Goal: Task Accomplishment & Management: Manage account settings

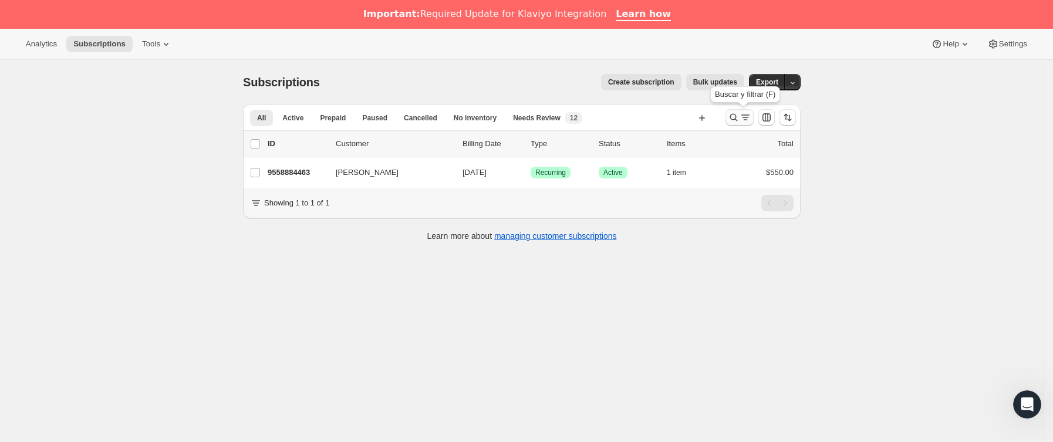
click at [736, 123] on icon "Buscar y filtrar resultados" at bounding box center [734, 117] width 12 height 12
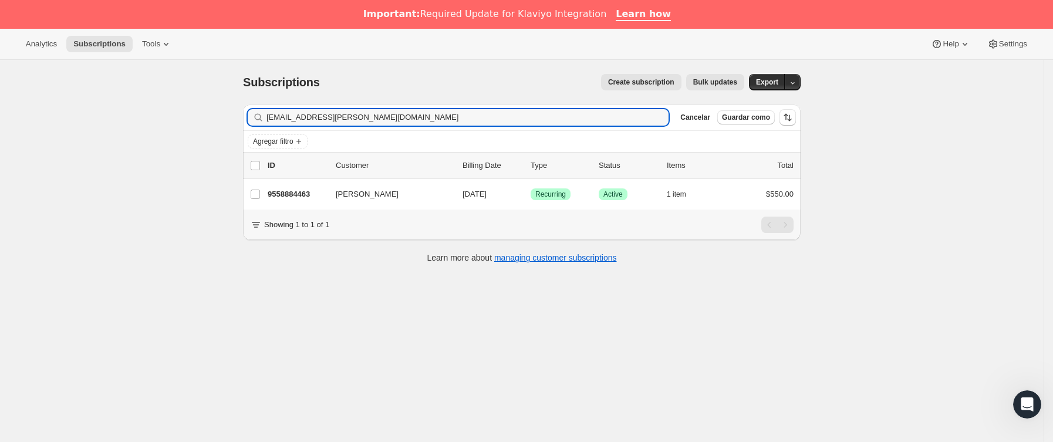
drag, startPoint x: 415, startPoint y: 122, endPoint x: 46, endPoint y: 139, distance: 369.5
click at [46, 139] on div "Subscriptions. Esta página está lista Subscriptions Create subscription Bulk up…" at bounding box center [521, 281] width 1043 height 442
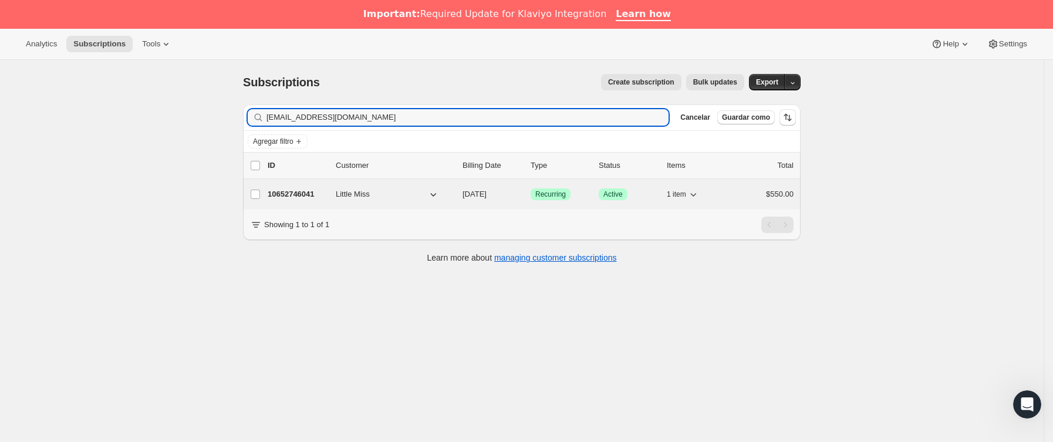
type input "[EMAIL_ADDRESS][DOMAIN_NAME]"
click at [321, 196] on p "10652746041" at bounding box center [297, 194] width 59 height 12
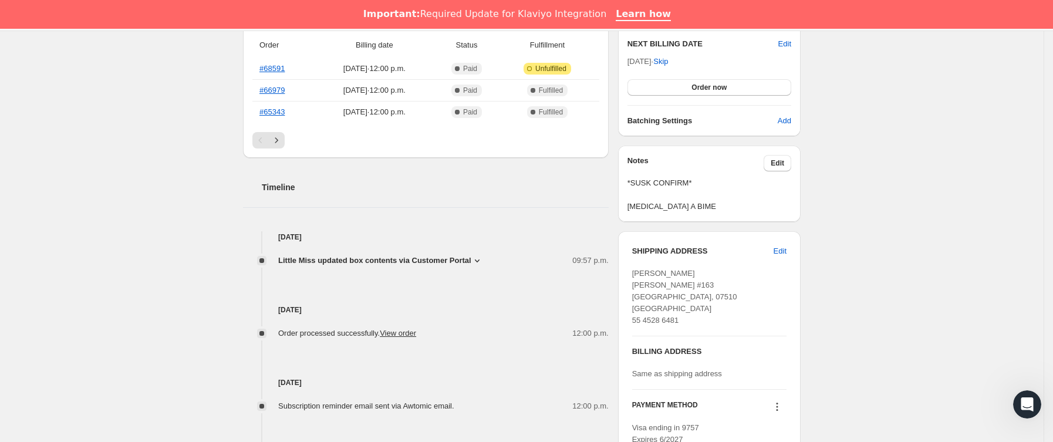
scroll to position [352, 0]
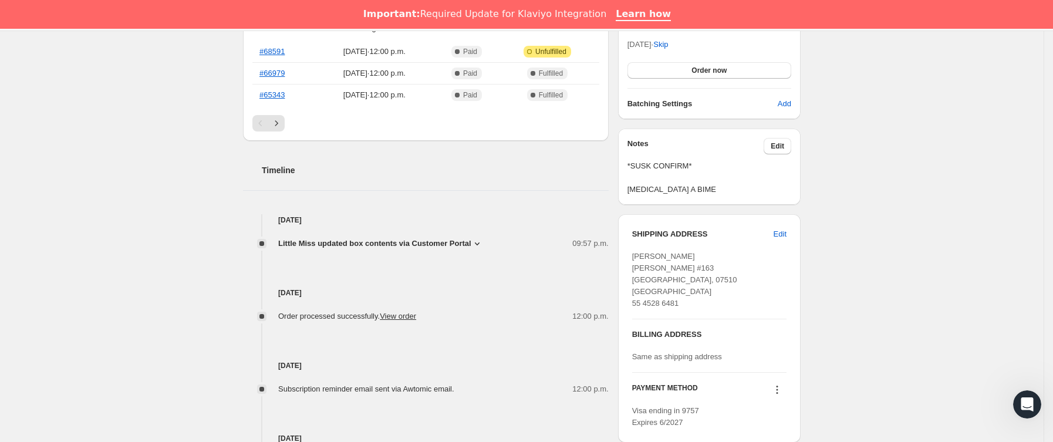
click at [440, 245] on span "Little Miss updated box contents via Customer Portal" at bounding box center [374, 244] width 193 height 12
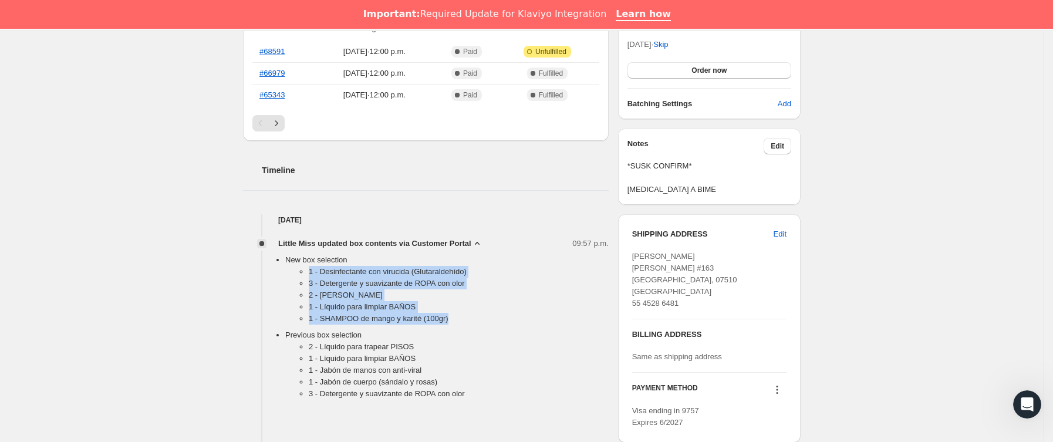
drag, startPoint x: 310, startPoint y: 275, endPoint x: 458, endPoint y: 319, distance: 154.1
click at [458, 319] on ul "1 - Desinfectante con virucida (Glutaraldehído) 3 - Detergente y suavizante de …" at bounding box center [446, 297] width 323 height 63
copy ul "1 - Desinfectante con virucida (Glutaraldehído) 3 - Detergente y suavizante de …"
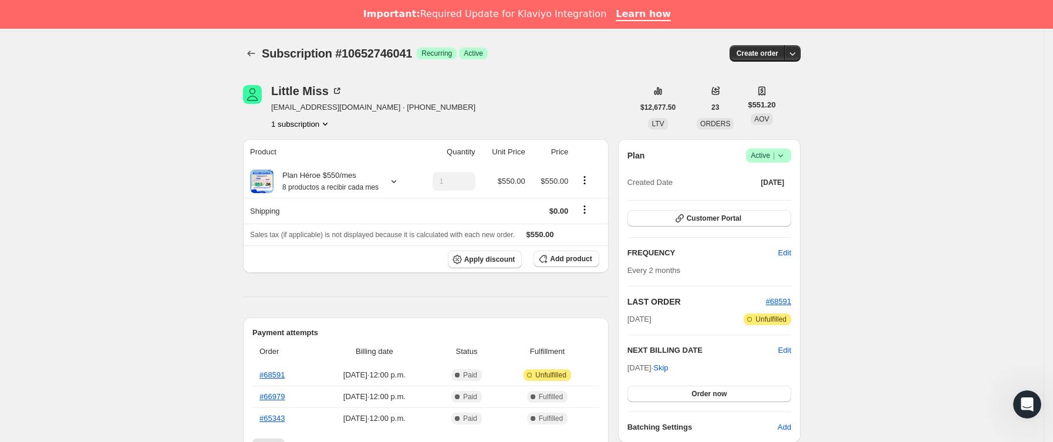
scroll to position [0, 0]
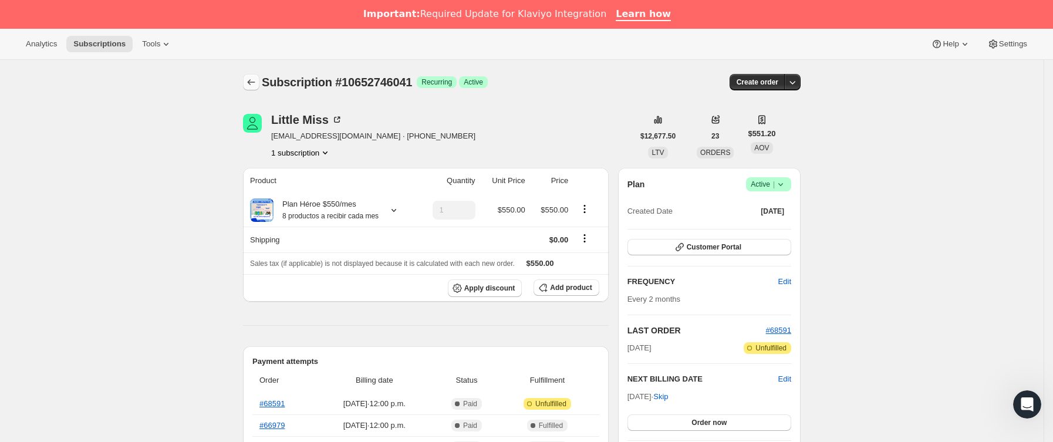
click at [251, 78] on icon "Subscriptions" at bounding box center [251, 82] width 12 height 12
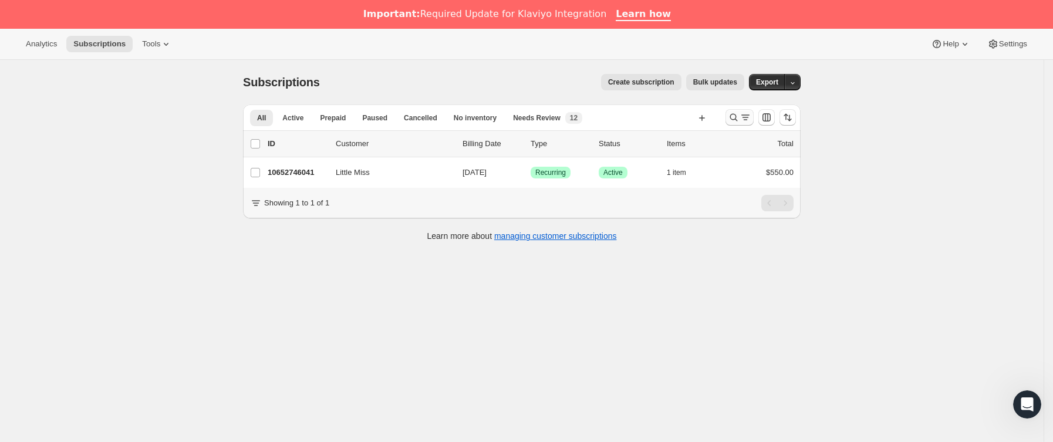
click at [738, 118] on icon "Buscar y filtrar resultados" at bounding box center [734, 117] width 12 height 12
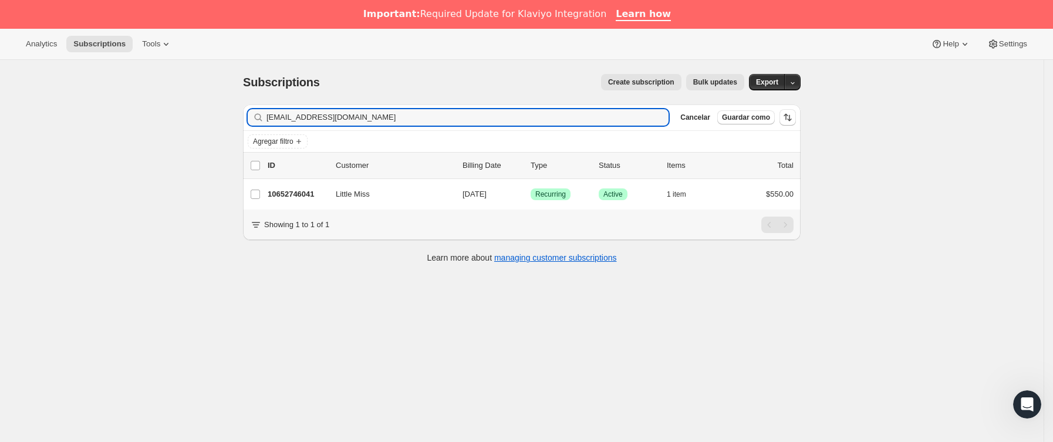
drag, startPoint x: 173, startPoint y: 118, endPoint x: 155, endPoint y: 118, distance: 17.6
click at [155, 118] on div "Subscriptions. Esta página está lista Subscriptions Create subscription Bulk up…" at bounding box center [521, 281] width 1043 height 442
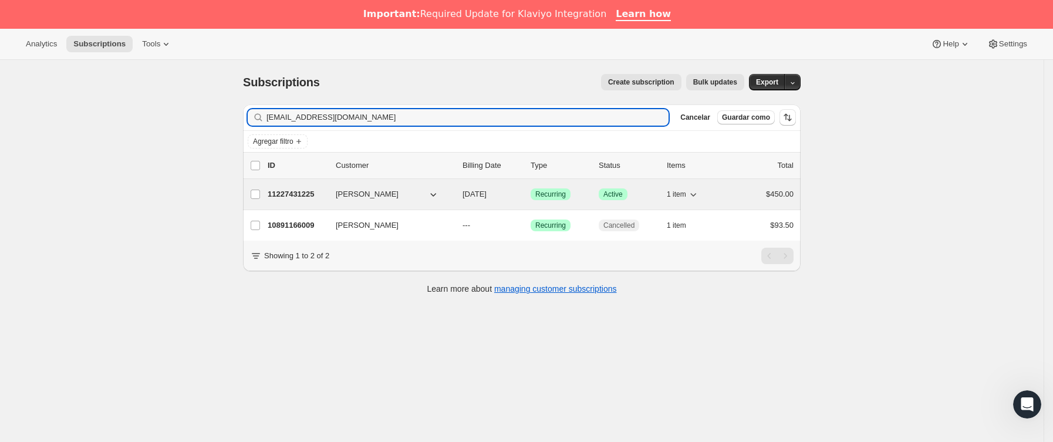
type input "[EMAIL_ADDRESS][DOMAIN_NAME]"
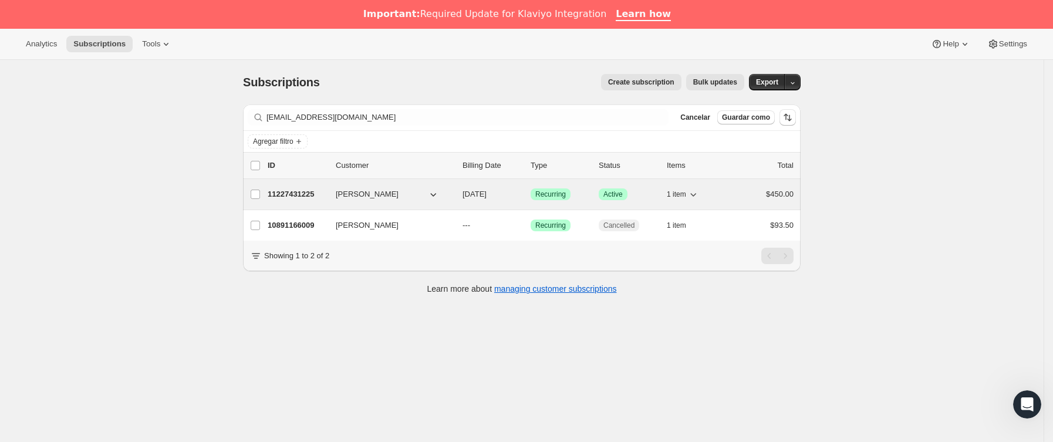
click at [333, 192] on div "11227431225 [PERSON_NAME] [DATE] Logrado Recurring Logrado Active 1 item $450.00" at bounding box center [531, 194] width 526 height 16
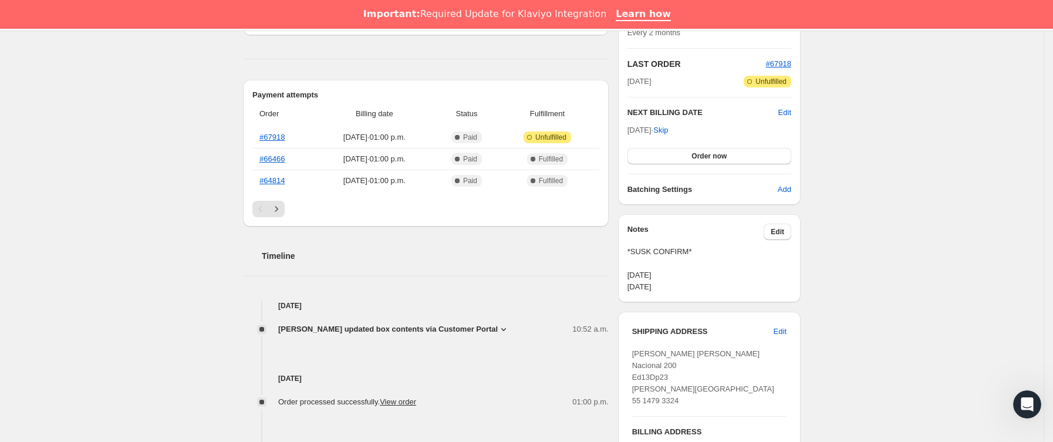
scroll to position [352, 0]
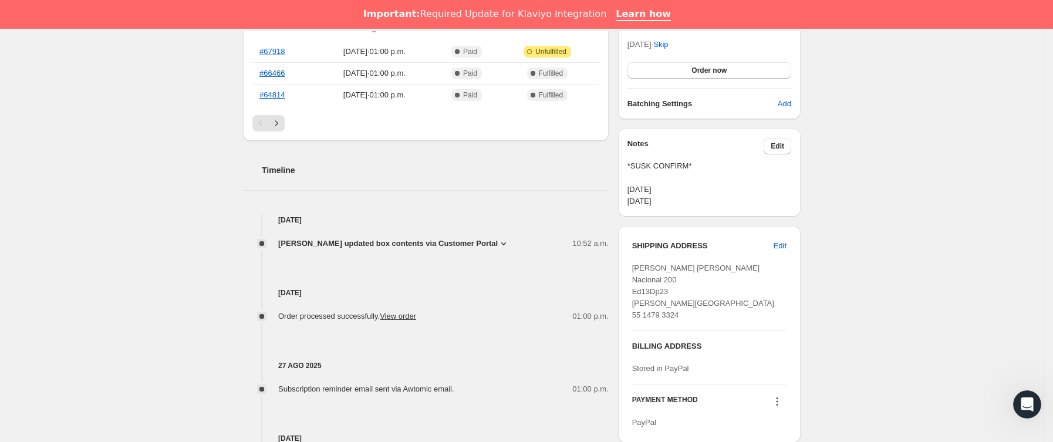
click at [479, 242] on span "[PERSON_NAME] updated box contents via Customer Portal" at bounding box center [387, 244] width 219 height 12
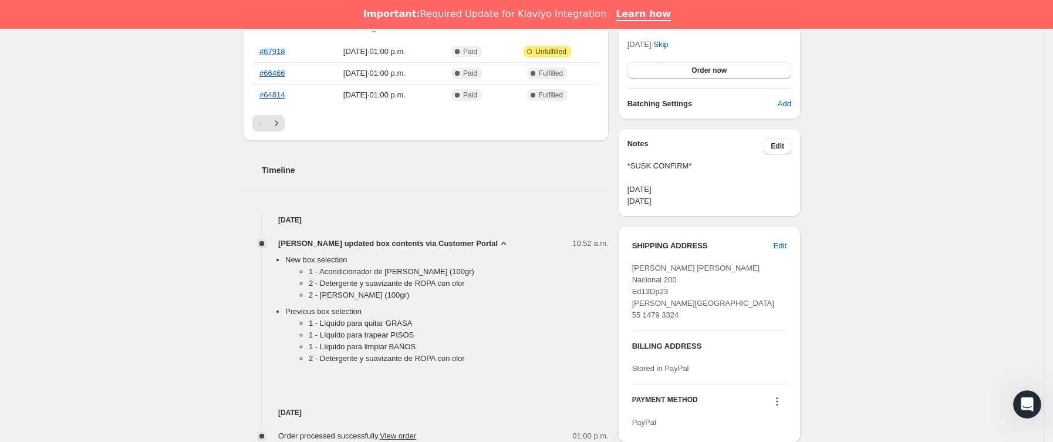
drag, startPoint x: 305, startPoint y: 273, endPoint x: 457, endPoint y: 296, distance: 153.1
click at [457, 296] on ul "1 - Acondicionador de [PERSON_NAME] (100gr) 2 - Detergente y suavizante de ROPA…" at bounding box center [446, 286] width 323 height 40
copy ul "1 - Acondicionador de [PERSON_NAME] (100gr) 2 - Detergente y suavizante de ROPA…"
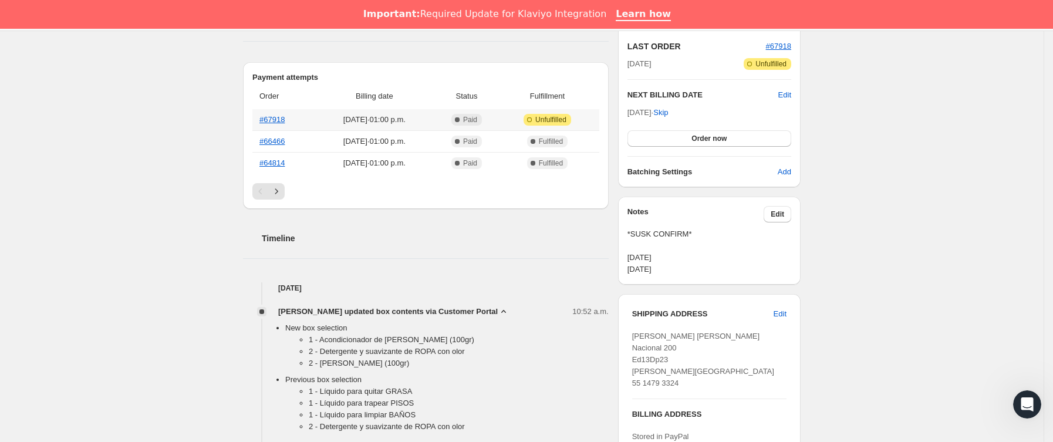
scroll to position [0, 0]
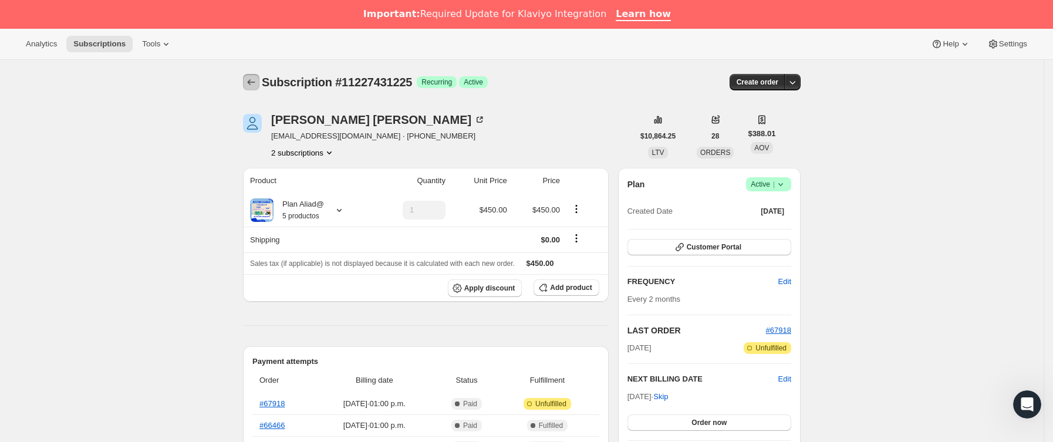
drag, startPoint x: 259, startPoint y: 80, endPoint x: 268, endPoint y: 77, distance: 9.1
click at [257, 80] on icon "Subscriptions" at bounding box center [251, 82] width 12 height 12
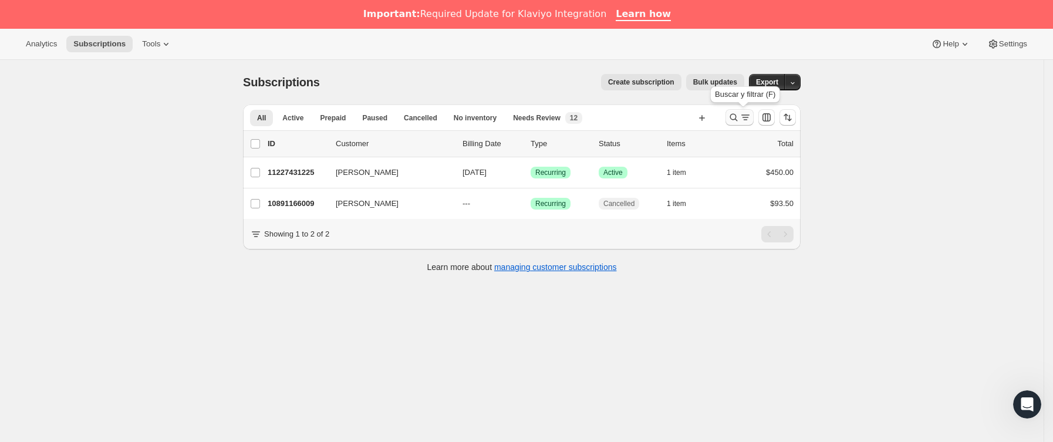
click at [739, 120] on icon "Buscar y filtrar resultados" at bounding box center [734, 117] width 12 height 12
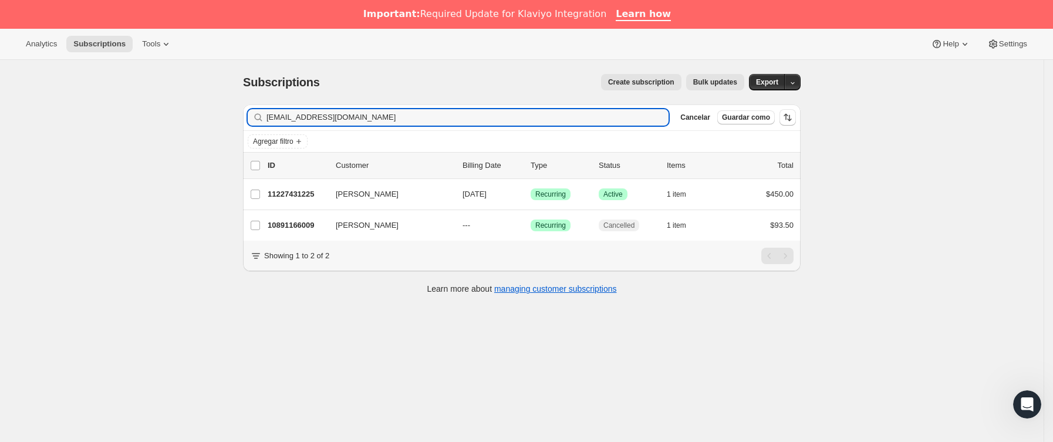
drag, startPoint x: 474, startPoint y: 121, endPoint x: -48, endPoint y: 131, distance: 521.2
click at [0, 131] on html "Analytics Subscriptions Tools Help Settings Ir directamente al contenido Subscr…" at bounding box center [526, 221] width 1053 height 442
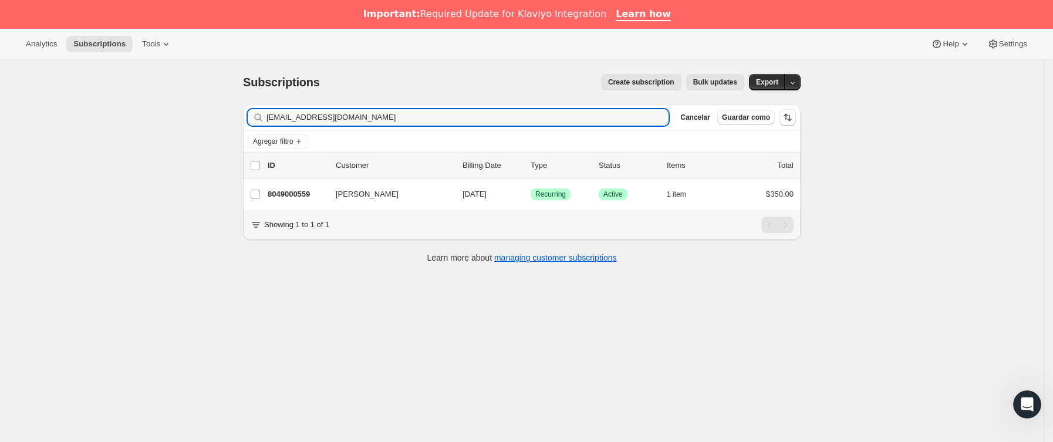
type input "[EMAIL_ADDRESS][DOMAIN_NAME]"
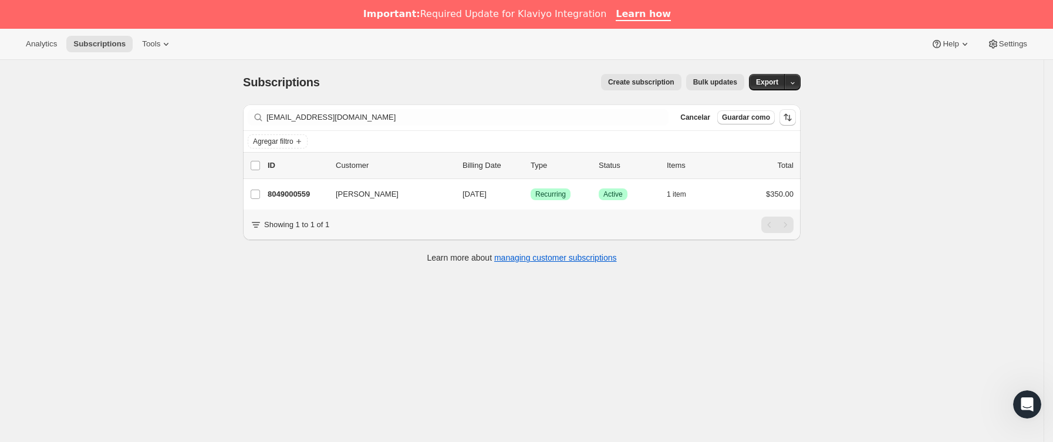
click at [324, 200] on p "8049000559" at bounding box center [297, 194] width 59 height 12
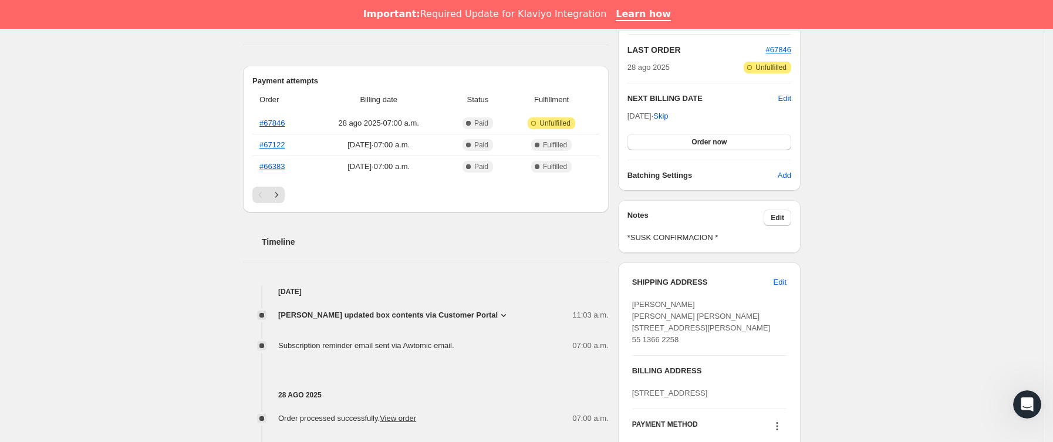
scroll to position [352, 0]
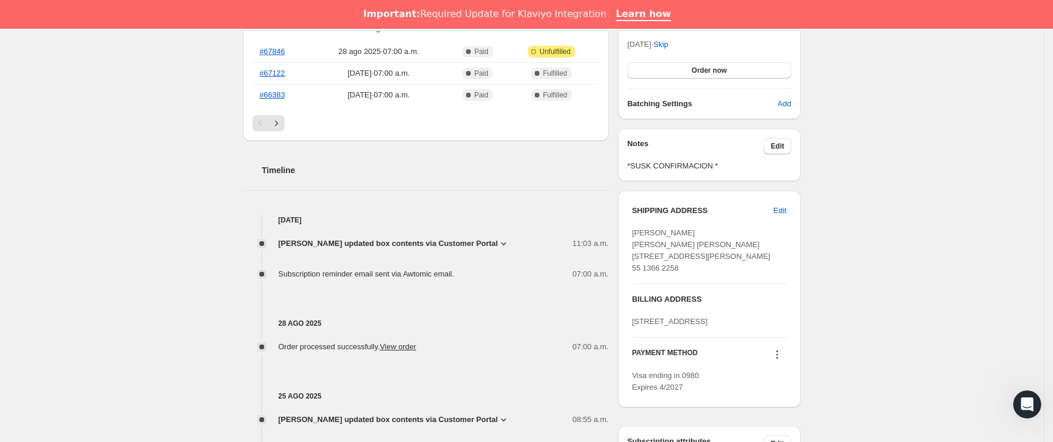
click at [438, 245] on span "[PERSON_NAME] updated box contents via Customer Portal" at bounding box center [387, 244] width 219 height 12
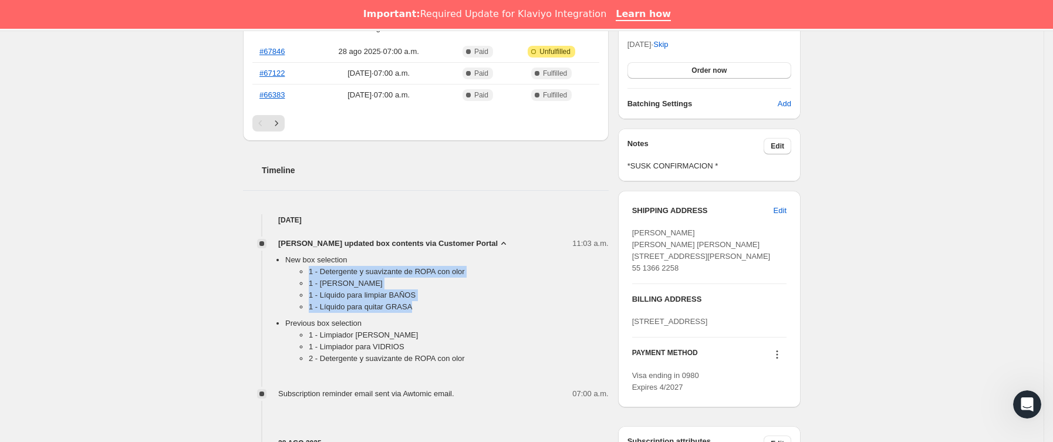
drag, startPoint x: 302, startPoint y: 275, endPoint x: 451, endPoint y: 307, distance: 152.9
click at [451, 307] on ul "1 - Detergente y suavizante de ROPA con olor 1 - Jabón Cuerpo 1 - Líquido para …" at bounding box center [446, 292] width 323 height 52
copy ul "1 - Detergente y suavizante de ROPA con olor 1 - Jabón Cuerpo 1 - Líquido para …"
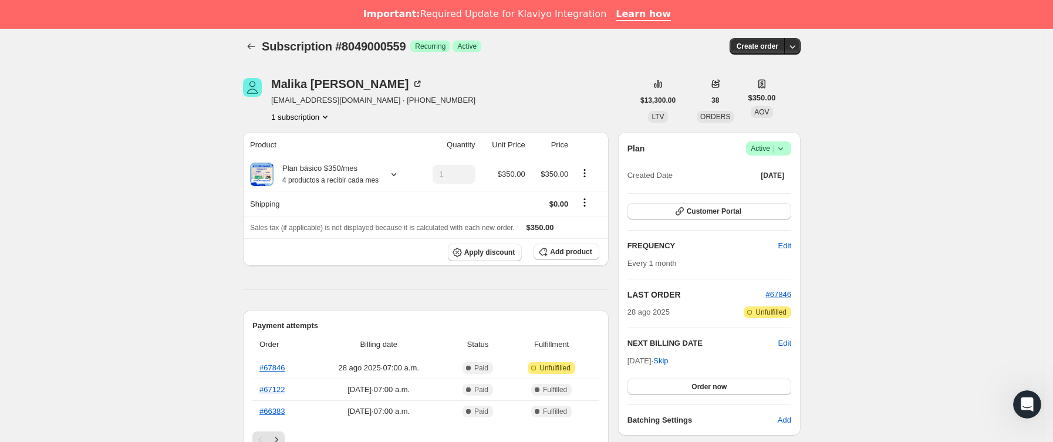
scroll to position [0, 0]
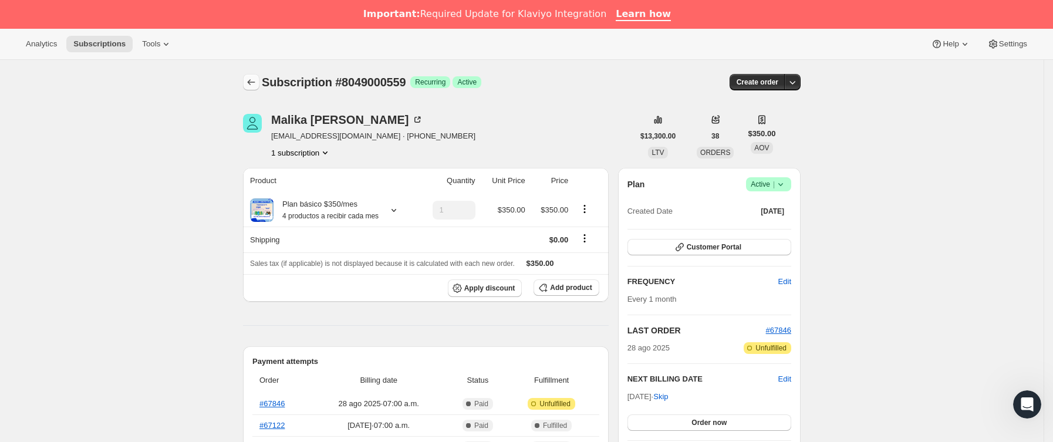
click at [257, 81] on icon "Subscriptions" at bounding box center [251, 82] width 12 height 12
